Goal: Task Accomplishment & Management: Complete application form

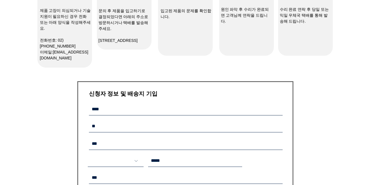
scroll to position [139, 0]
select select "******"
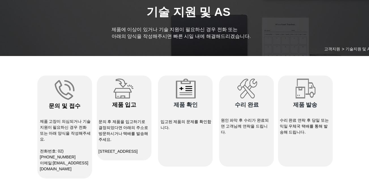
scroll to position [0, 0]
